Goal: Task Accomplishment & Management: Use online tool/utility

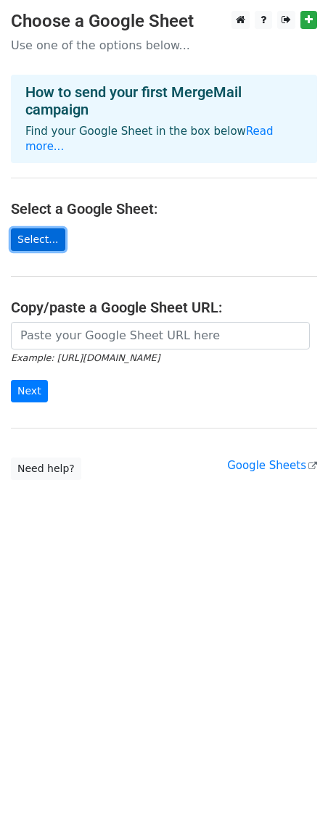
click at [28, 228] on link "Select..." at bounding box center [38, 239] width 54 height 22
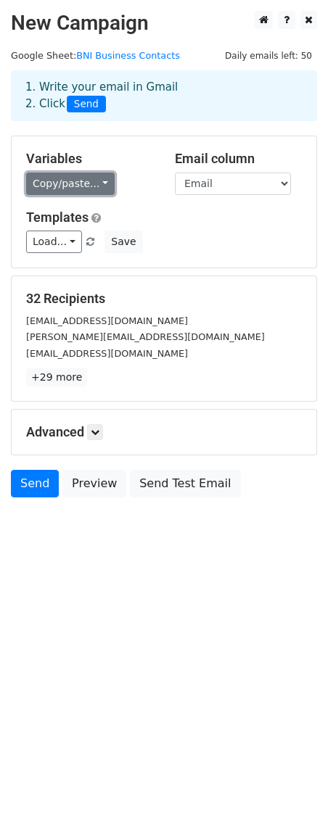
click at [97, 182] on link "Copy/paste..." at bounding box center [70, 184] width 88 height 22
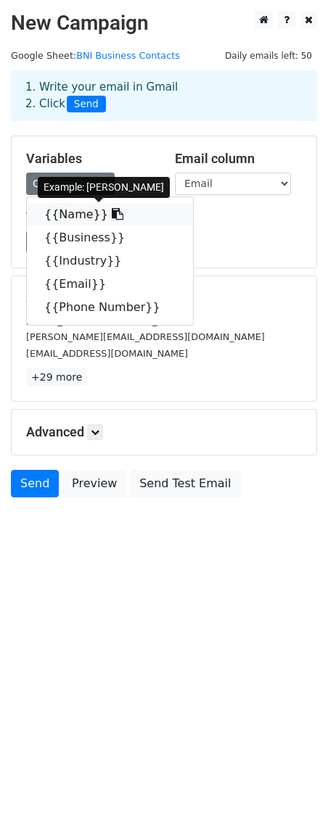
click at [86, 213] on link "{{Name}}" at bounding box center [110, 214] width 166 height 23
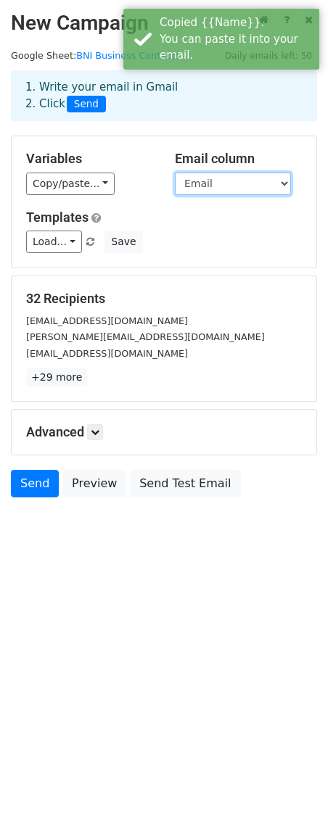
click at [220, 186] on select "Name Business Industry Email Phone Number" at bounding box center [233, 184] width 116 height 22
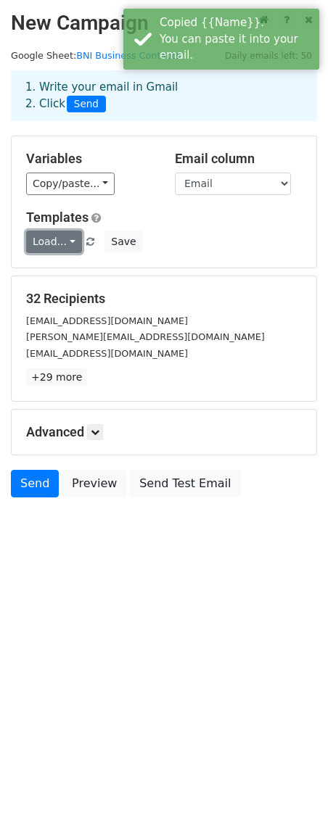
click at [62, 241] on link "Load..." at bounding box center [54, 242] width 56 height 22
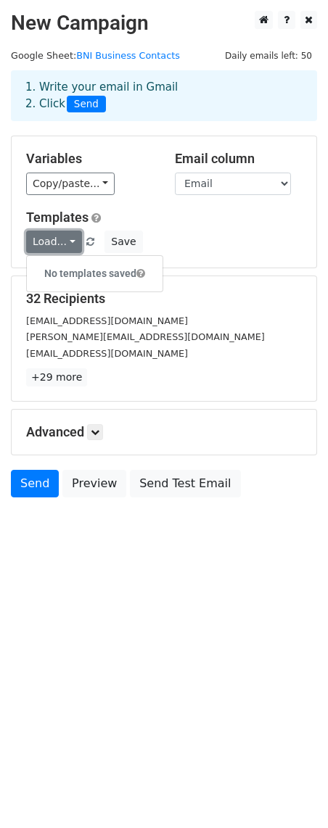
click at [62, 241] on link "Load..." at bounding box center [54, 242] width 56 height 22
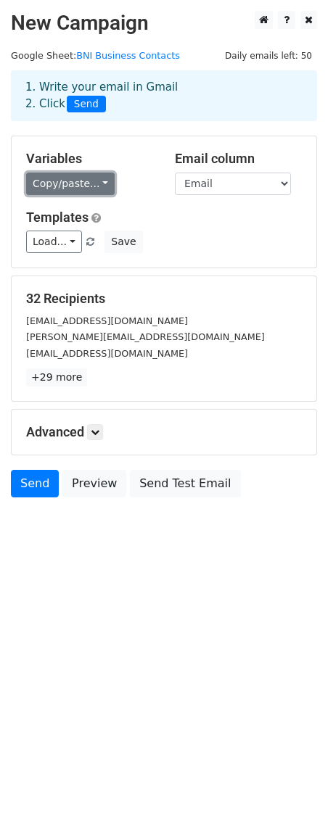
click at [72, 188] on link "Copy/paste..." at bounding box center [70, 184] width 88 height 22
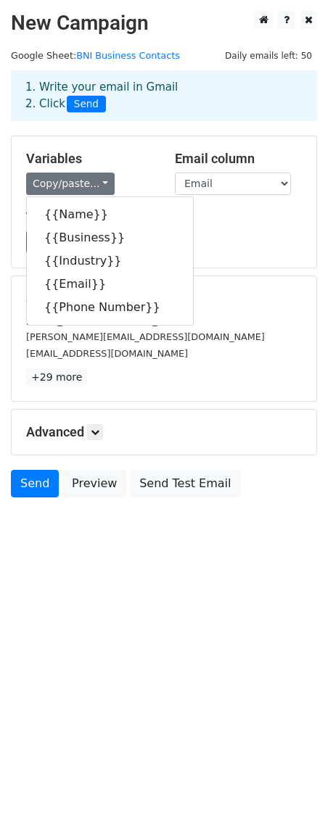
click at [54, 527] on body "New Campaign Daily emails left: 50 Google Sheet: BNI Business Contacts 1. Write…" at bounding box center [164, 287] width 328 height 552
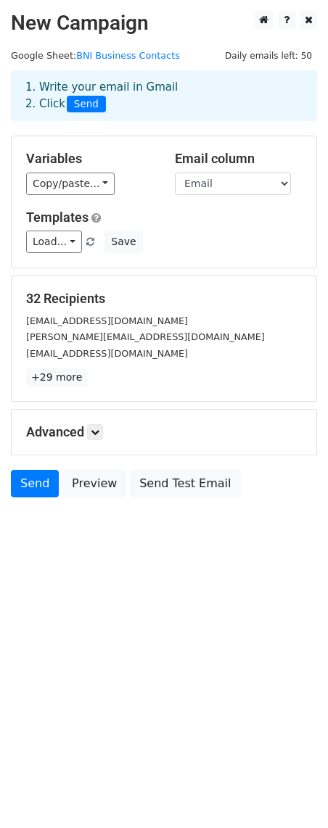
click at [69, 509] on body "New Campaign Daily emails left: 50 Google Sheet: BNI Business Contacts 1. Write…" at bounding box center [164, 287] width 328 height 552
click at [74, 191] on link "Copy/paste..." at bounding box center [70, 184] width 88 height 22
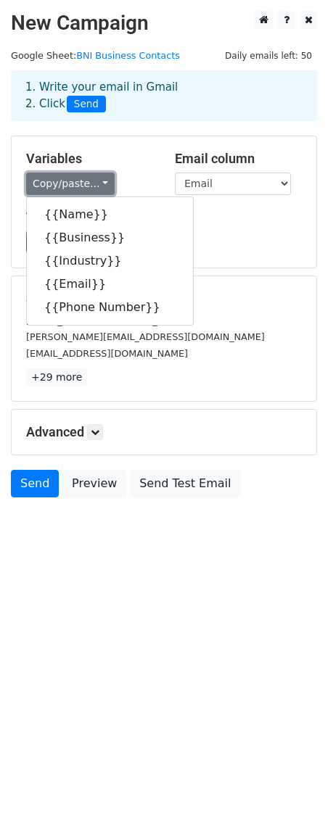
click at [57, 180] on link "Copy/paste..." at bounding box center [70, 184] width 88 height 22
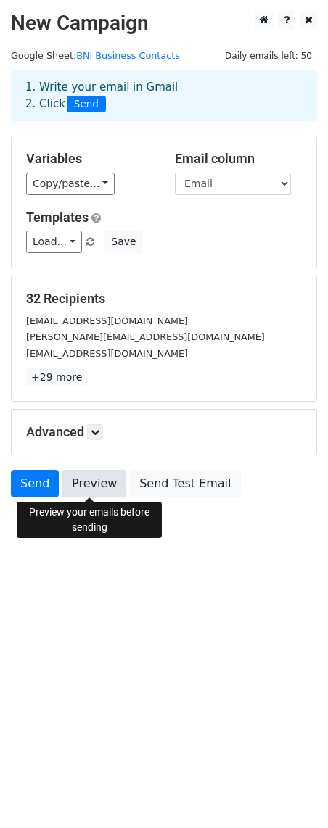
click at [83, 479] on link "Preview" at bounding box center [94, 484] width 64 height 28
click at [85, 489] on link "Preview" at bounding box center [94, 484] width 64 height 28
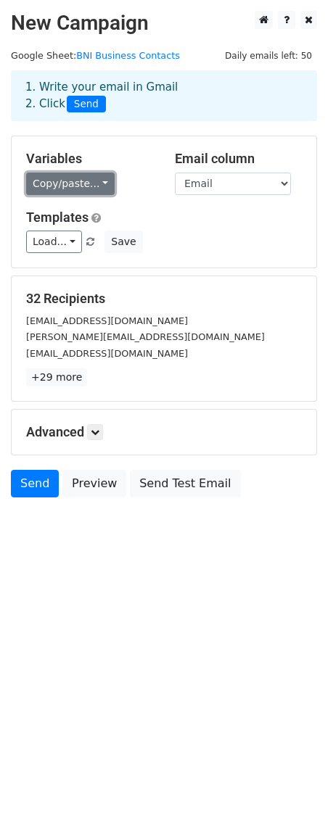
click at [91, 186] on link "Copy/paste..." at bounding box center [70, 184] width 88 height 22
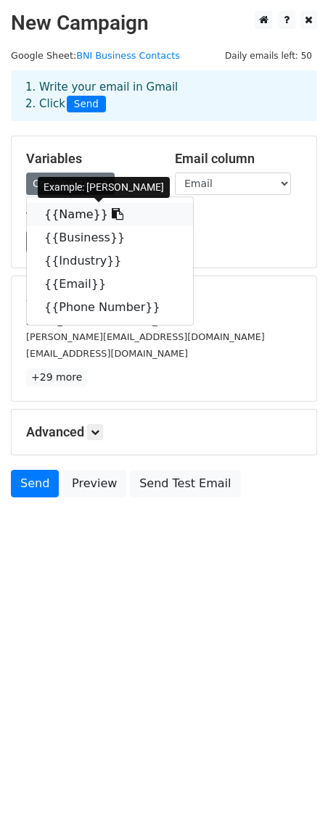
click at [68, 218] on link "{{Name}}" at bounding box center [110, 214] width 166 height 23
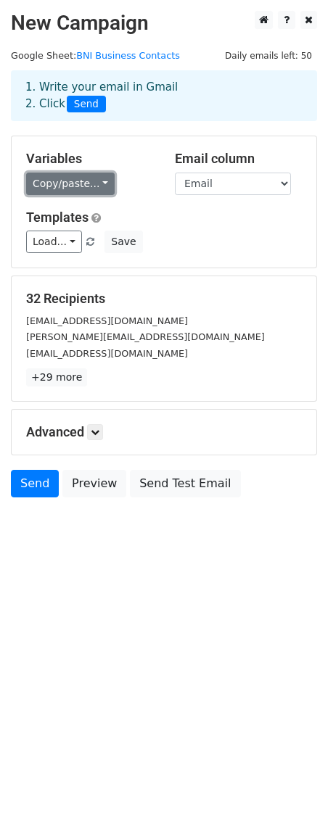
click at [46, 188] on link "Copy/paste..." at bounding box center [70, 184] width 88 height 22
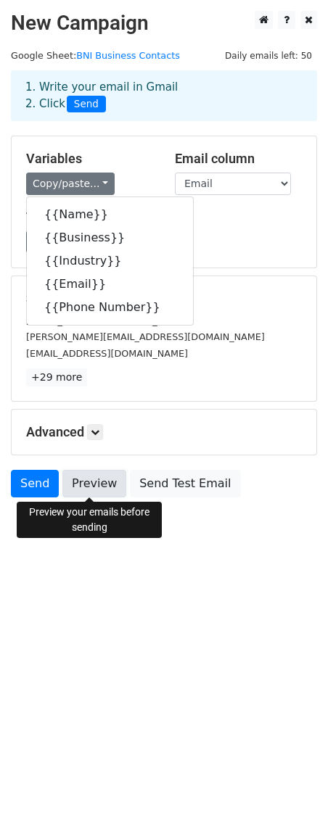
click at [80, 493] on link "Preview" at bounding box center [94, 484] width 64 height 28
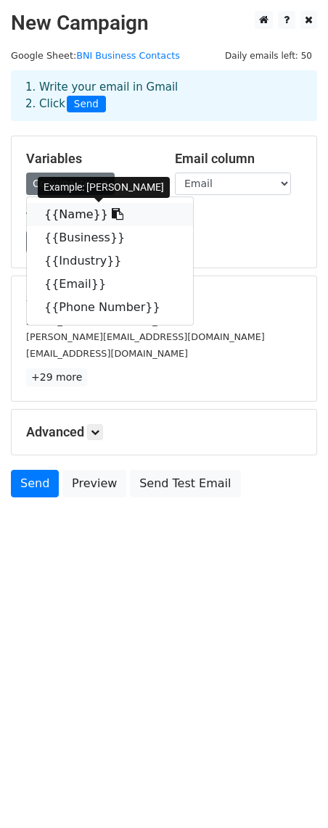
click at [112, 213] on icon at bounding box center [118, 214] width 12 height 12
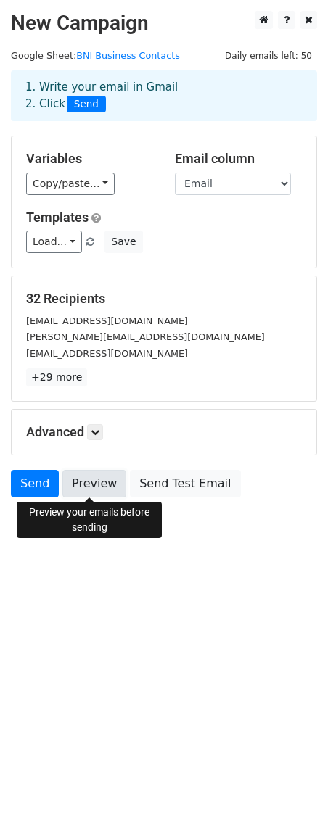
click at [95, 477] on link "Preview" at bounding box center [94, 484] width 64 height 28
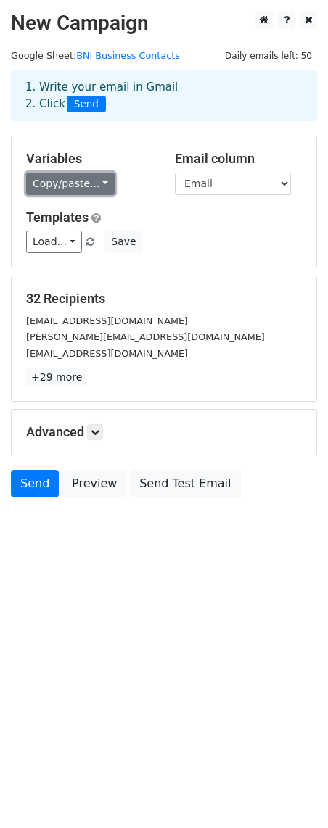
click at [67, 184] on link "Copy/paste..." at bounding box center [70, 184] width 88 height 22
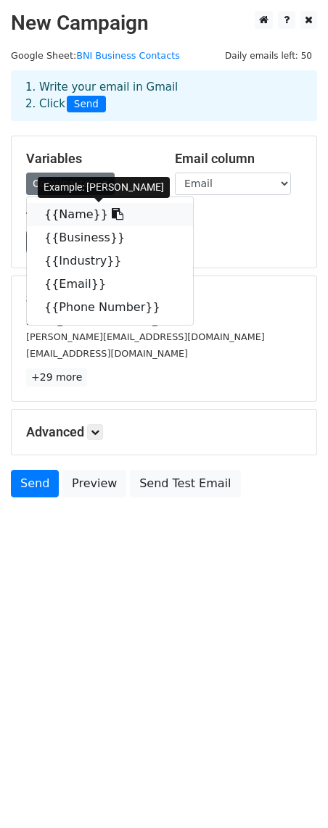
click at [80, 216] on link "{{Name}}" at bounding box center [110, 214] width 166 height 23
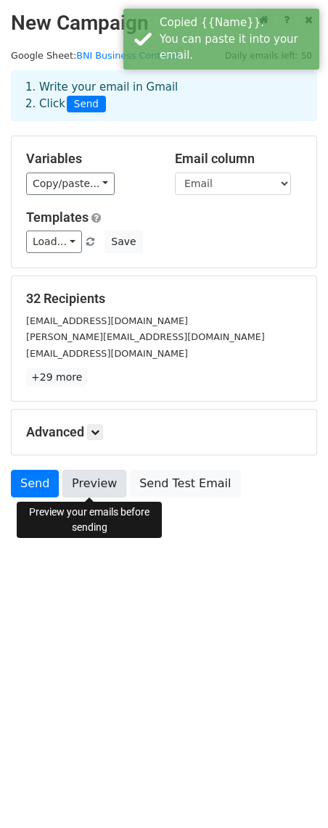
click at [78, 482] on link "Preview" at bounding box center [94, 484] width 64 height 28
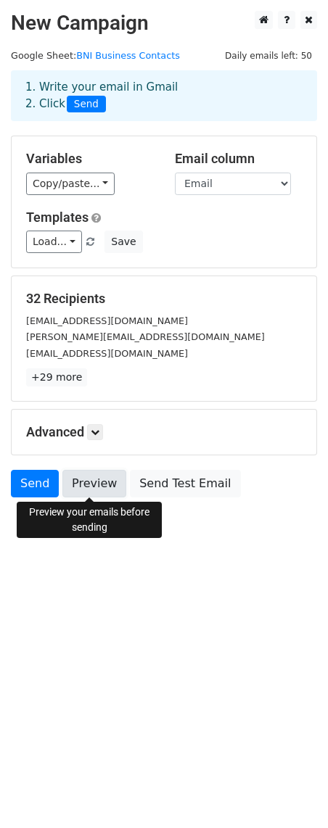
click at [86, 479] on link "Preview" at bounding box center [94, 484] width 64 height 28
click at [87, 488] on link "Preview" at bounding box center [94, 484] width 64 height 28
click at [86, 477] on link "Preview" at bounding box center [94, 484] width 64 height 28
click at [89, 484] on link "Preview" at bounding box center [94, 484] width 64 height 28
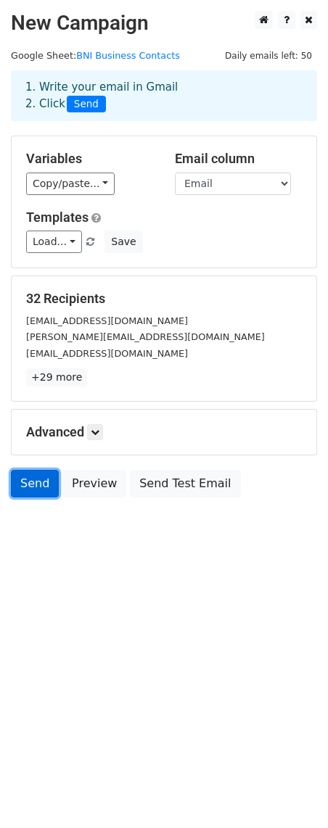
click at [36, 490] on link "Send" at bounding box center [35, 484] width 48 height 28
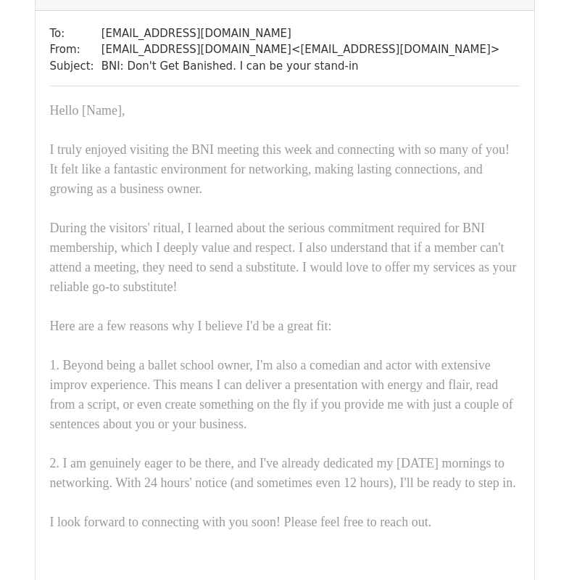
scroll to position [1814, 0]
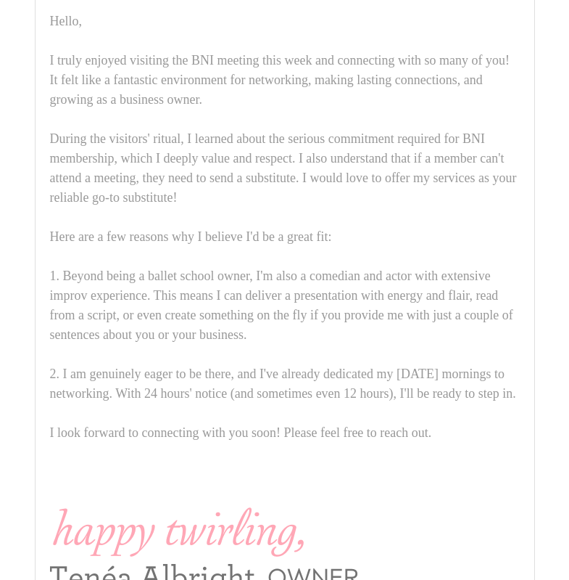
scroll to position [13787, 0]
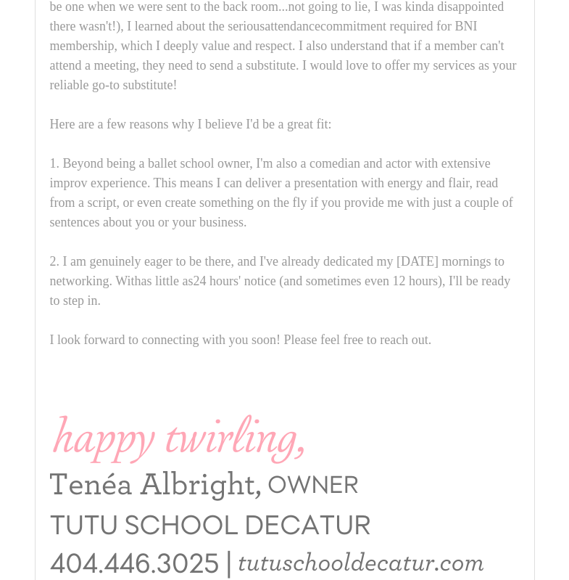
scroll to position [369, 0]
